Goal: Task Accomplishment & Management: Use online tool/utility

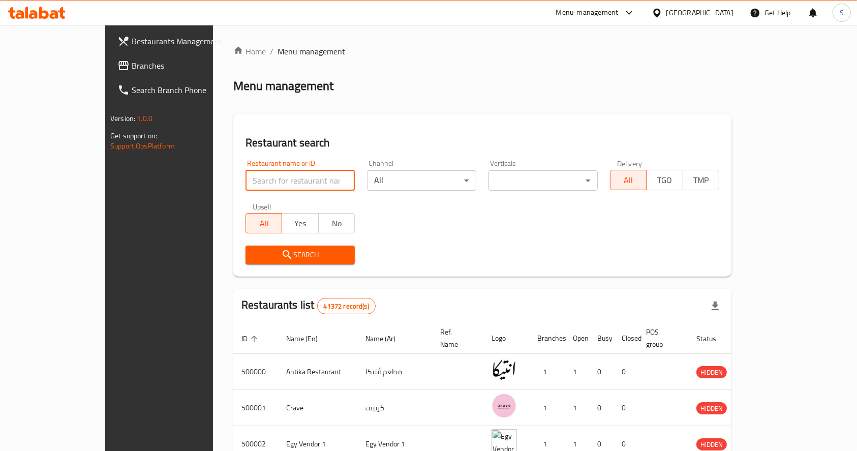
click at [302, 180] on input "search" at bounding box center [299, 180] width 109 height 20
type input "KFC"
click button "Search" at bounding box center [299, 254] width 109 height 19
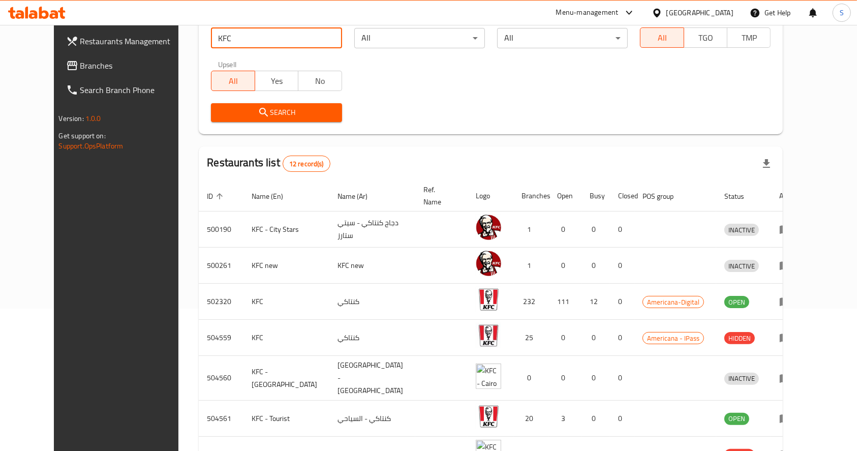
scroll to position [143, 0]
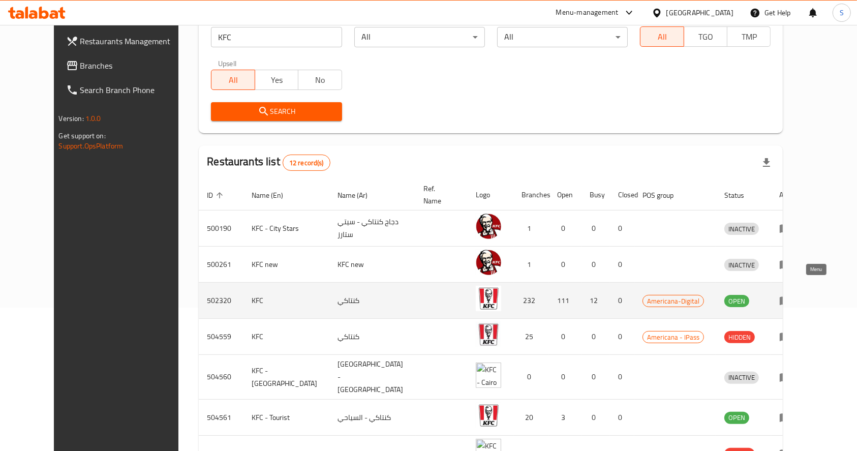
click at [791, 297] on icon "enhanced table" at bounding box center [785, 301] width 11 height 9
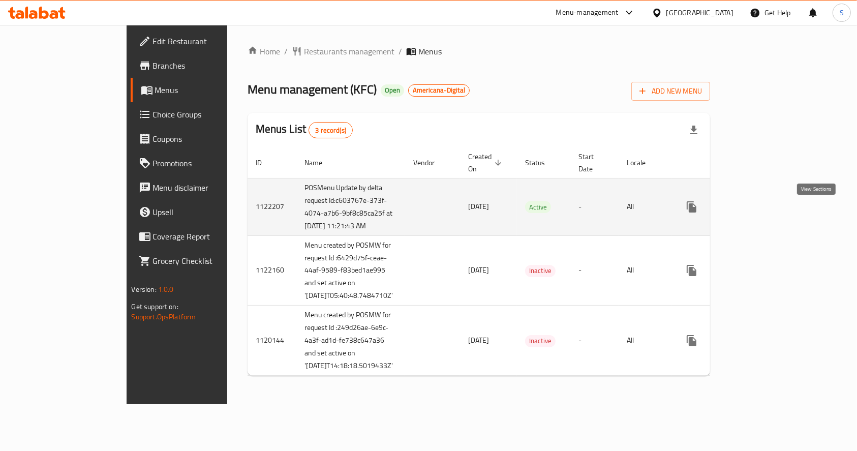
click at [771, 212] on icon "enhanced table" at bounding box center [765, 207] width 12 height 12
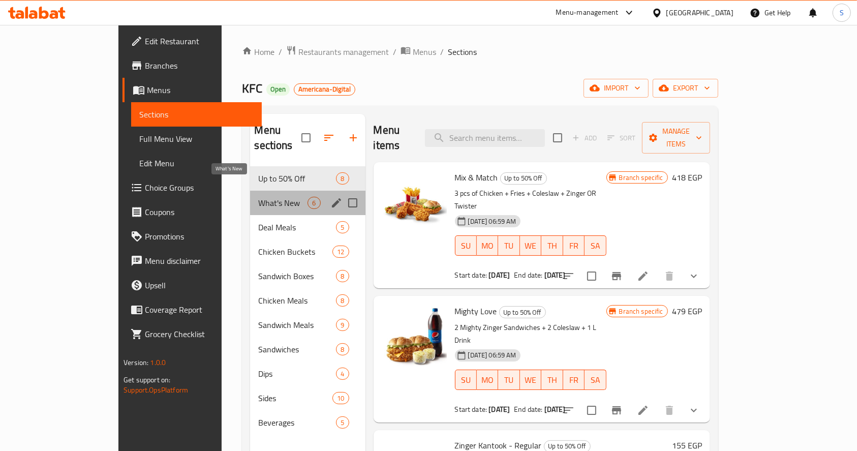
click at [258, 197] on span "What's New" at bounding box center [282, 203] width 49 height 12
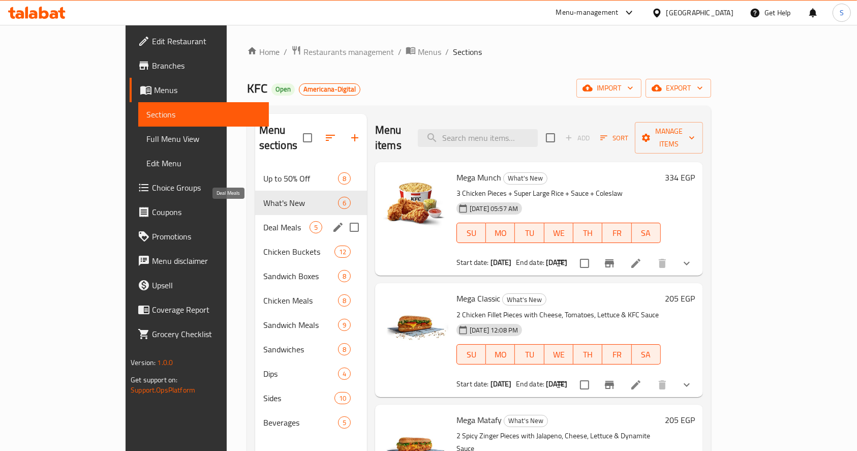
click at [263, 221] on span "Deal Meals" at bounding box center [286, 227] width 46 height 12
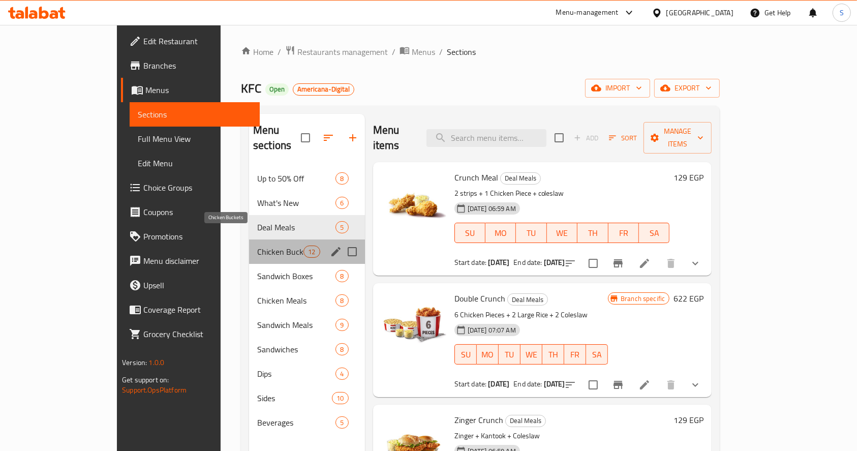
click at [257, 245] on span "Chicken Buckets" at bounding box center [280, 251] width 46 height 12
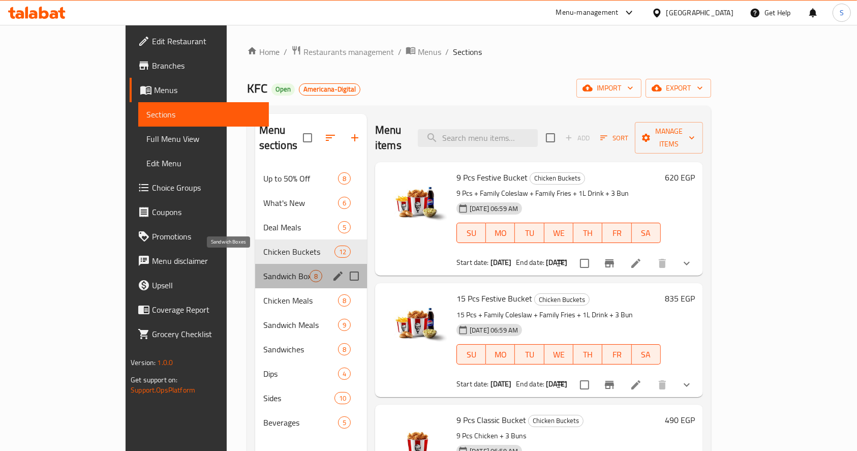
click at [263, 270] on span "Sandwich Boxes" at bounding box center [286, 276] width 46 height 12
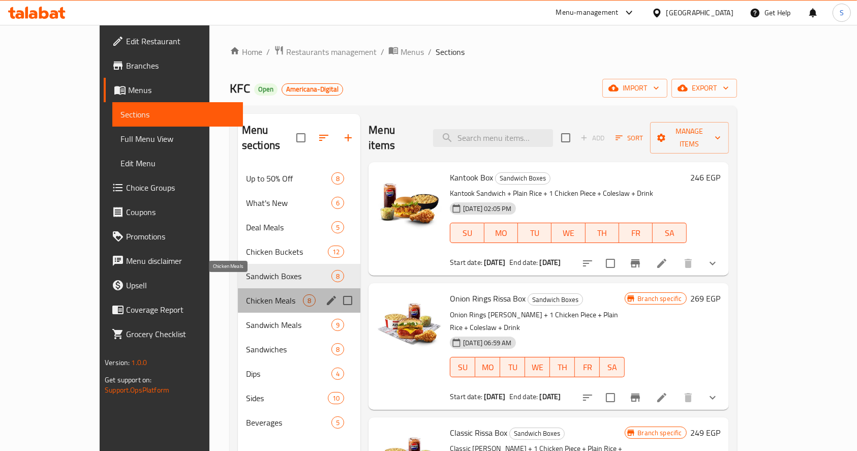
click at [246, 294] on span "Chicken Meals" at bounding box center [274, 300] width 57 height 12
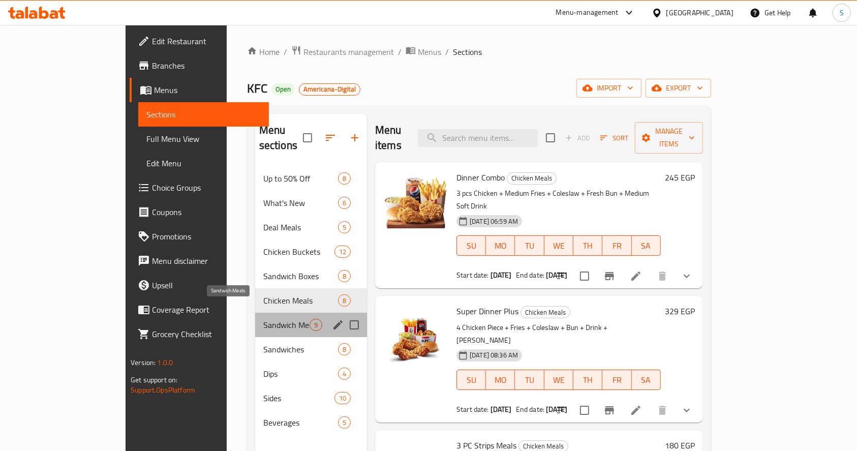
click at [263, 319] on span "Sandwich Meals" at bounding box center [286, 325] width 46 height 12
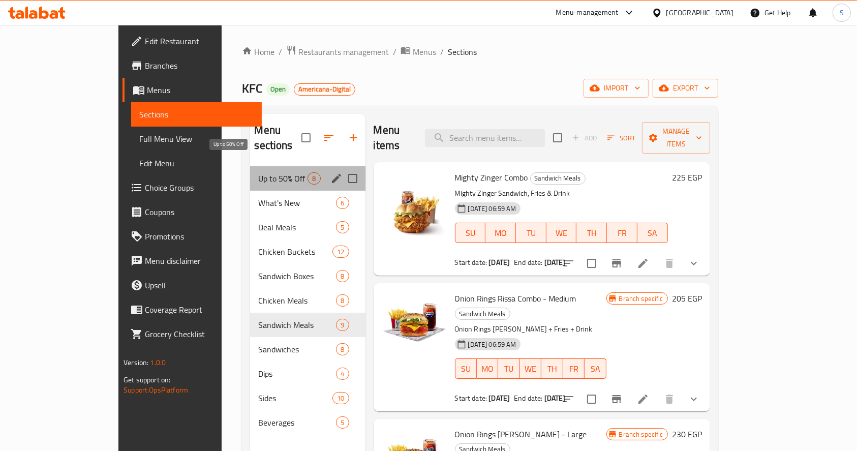
click at [258, 172] on span "Up to 50% Off" at bounding box center [282, 178] width 49 height 12
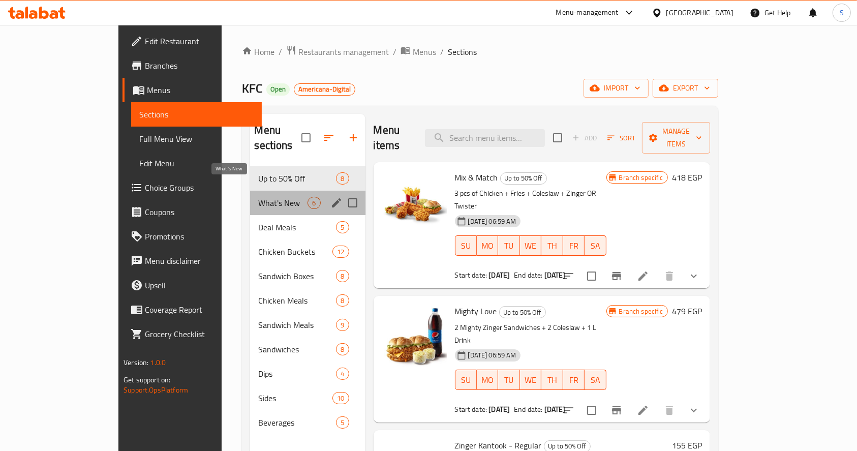
click at [258, 197] on span "What's New" at bounding box center [282, 203] width 49 height 12
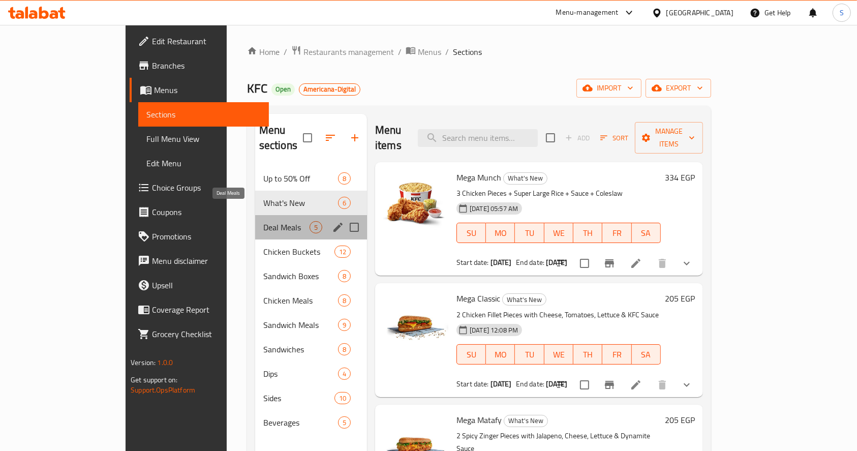
click at [263, 221] on span "Deal Meals" at bounding box center [286, 227] width 46 height 12
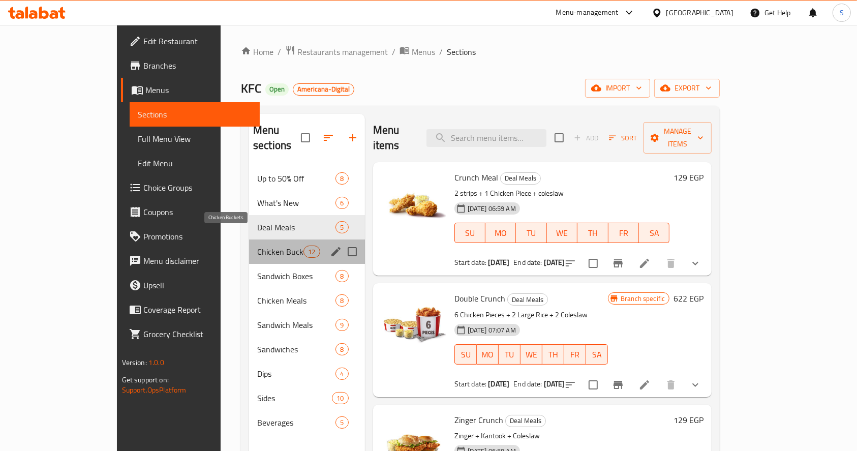
click at [257, 245] on span "Chicken Buckets" at bounding box center [280, 251] width 46 height 12
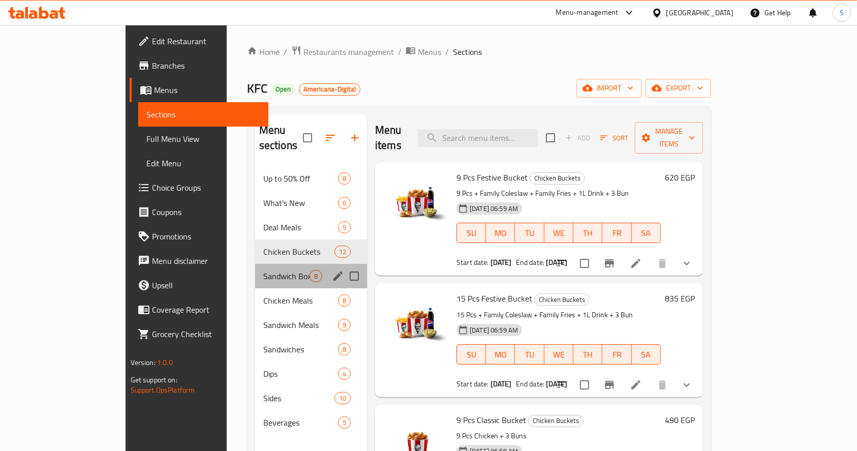
click at [255, 268] on div "Sandwich Boxes 8" at bounding box center [311, 276] width 112 height 24
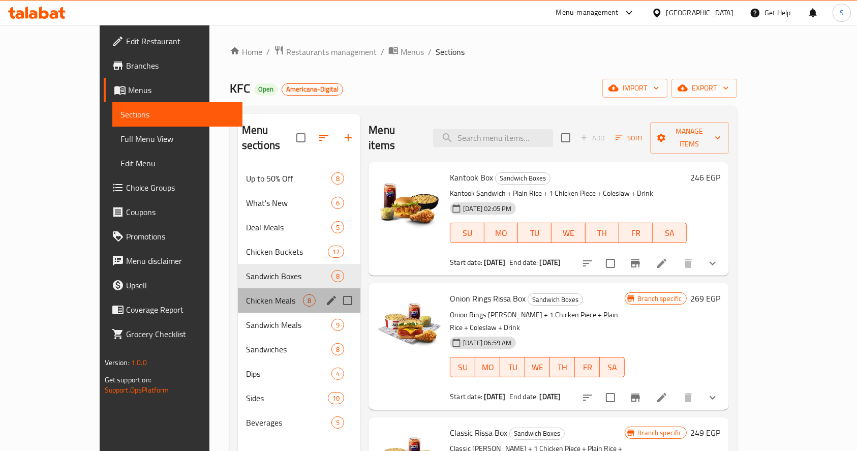
click at [238, 288] on div "Chicken Meals 8" at bounding box center [299, 300] width 122 height 24
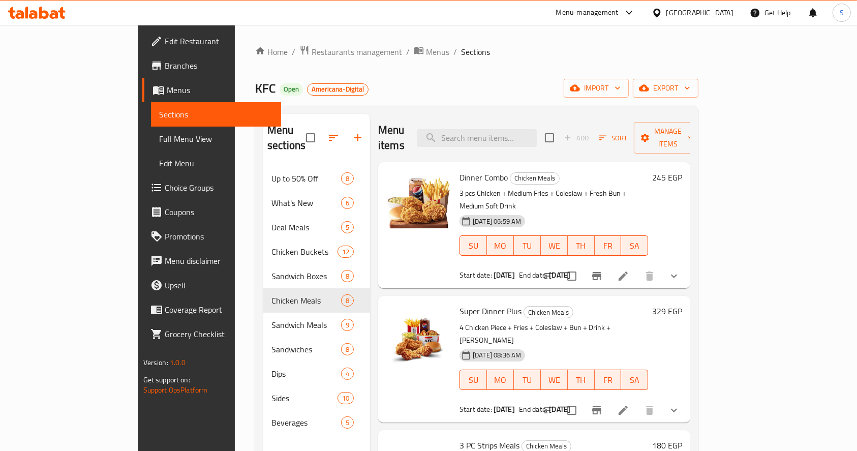
click at [497, 52] on ol "Home / Restaurants management / Menus / Sections" at bounding box center [476, 51] width 443 height 13
